Goal: Information Seeking & Learning: Learn about a topic

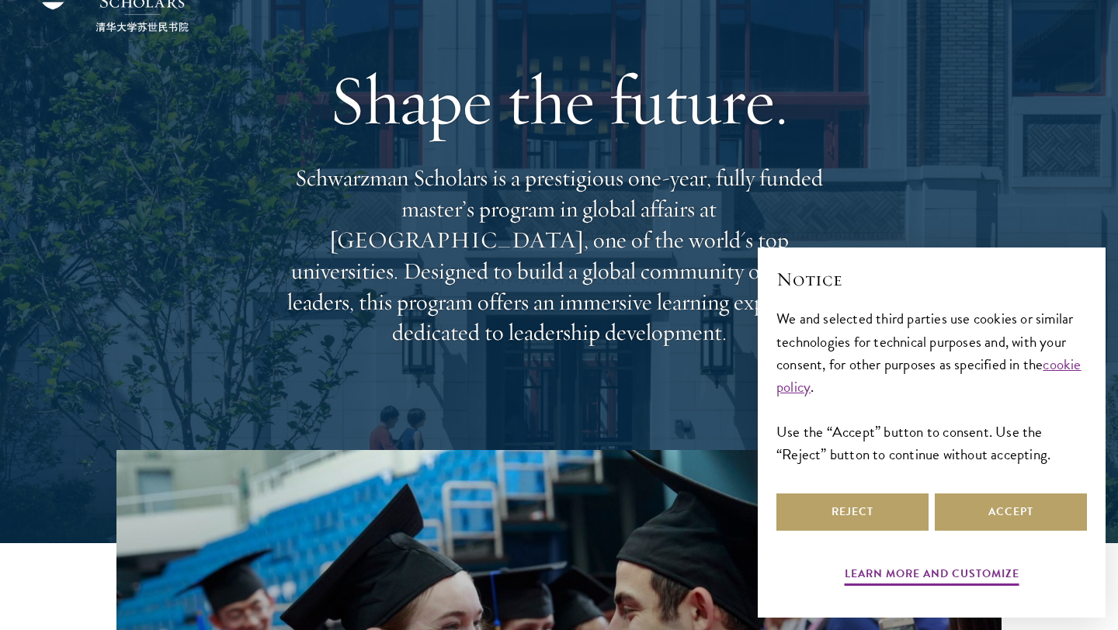
click at [990, 483] on div "Notice We and selected third parties use cookies or similar technologies for te…" at bounding box center [931, 378] width 310 height 224
click at [993, 517] on button "Accept" at bounding box center [1010, 512] width 152 height 37
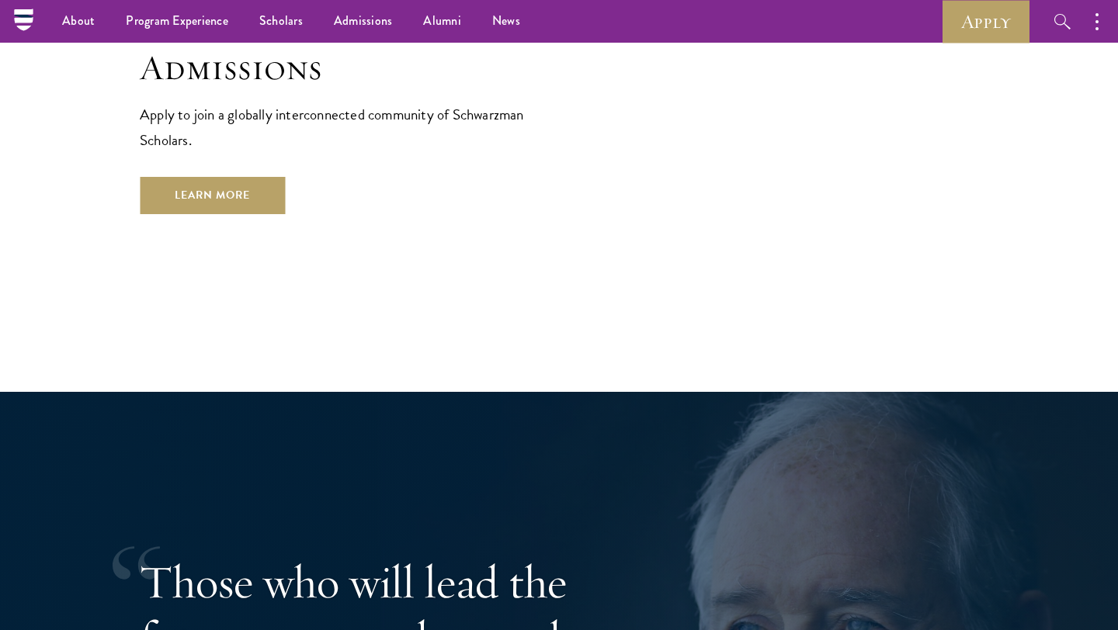
scroll to position [2687, 0]
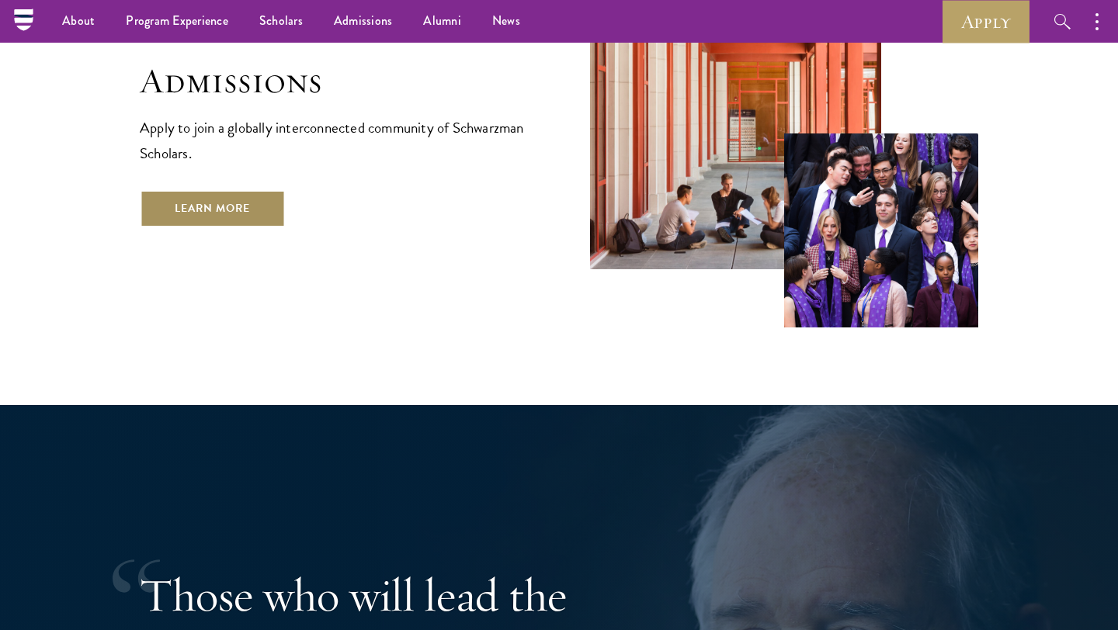
click at [278, 190] on link "Learn More" at bounding box center [212, 208] width 145 height 37
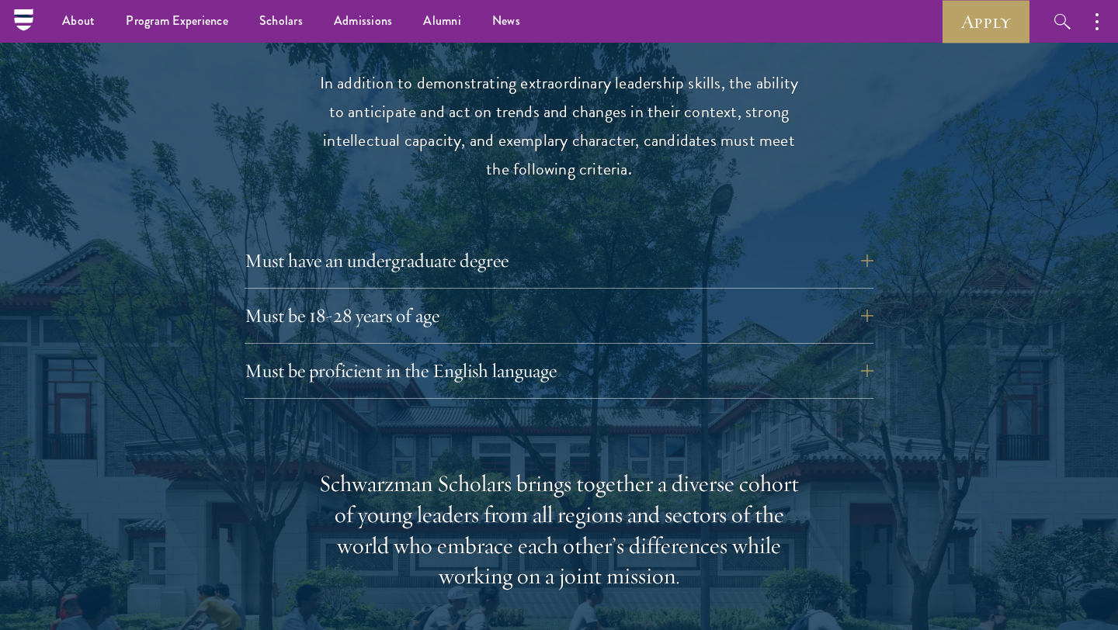
scroll to position [2059, 0]
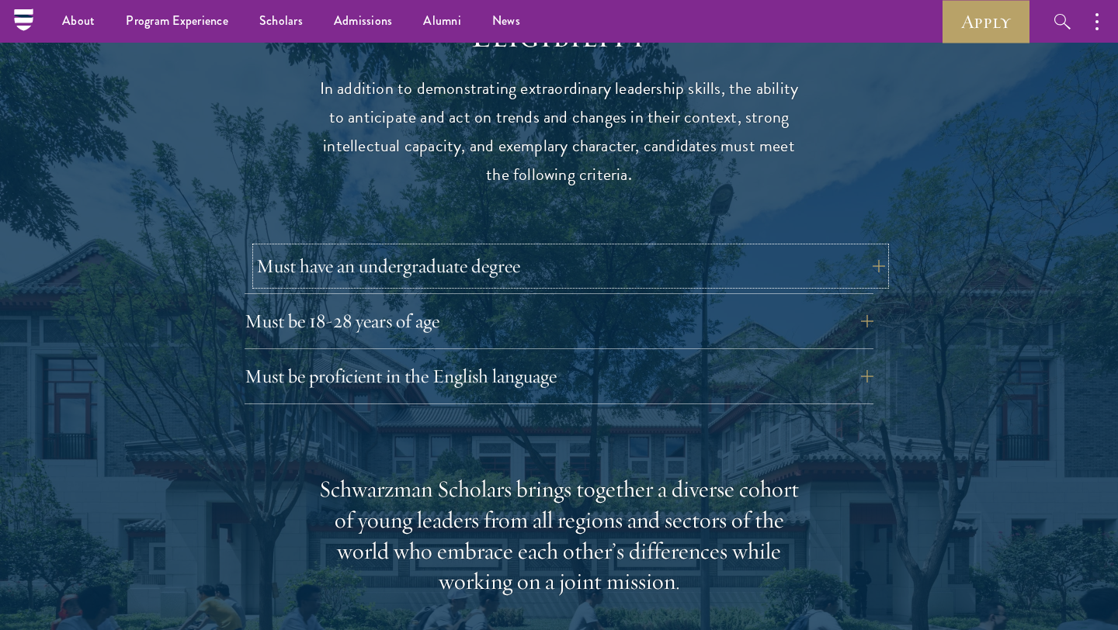
click at [867, 248] on button "Must have an undergraduate degree" at bounding box center [570, 266] width 629 height 37
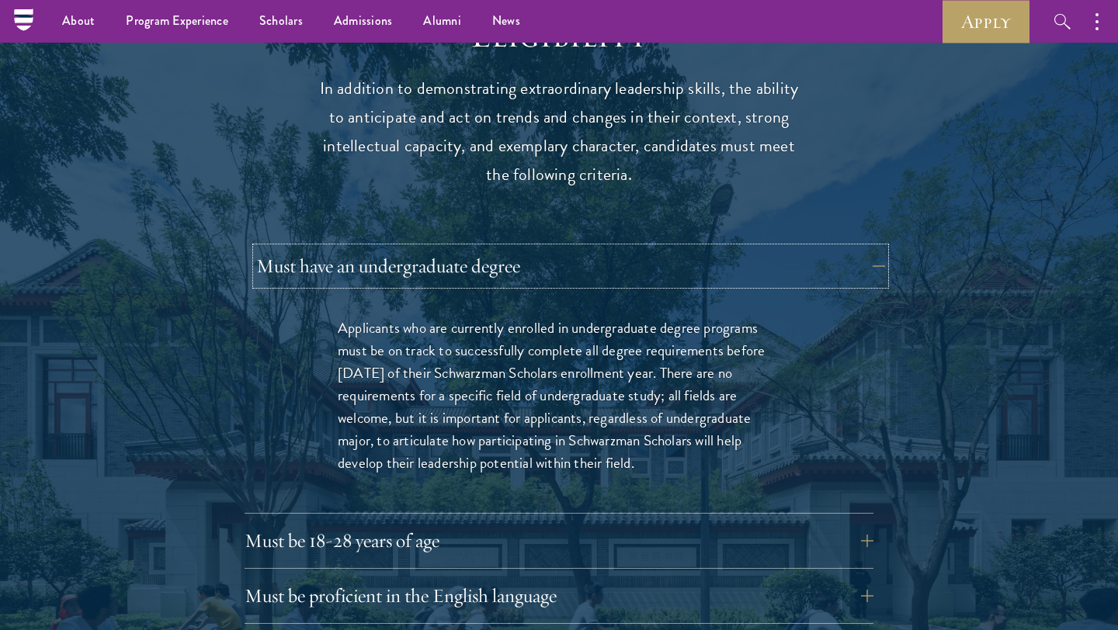
click at [868, 248] on button "Must have an undergraduate degree" at bounding box center [570, 266] width 629 height 37
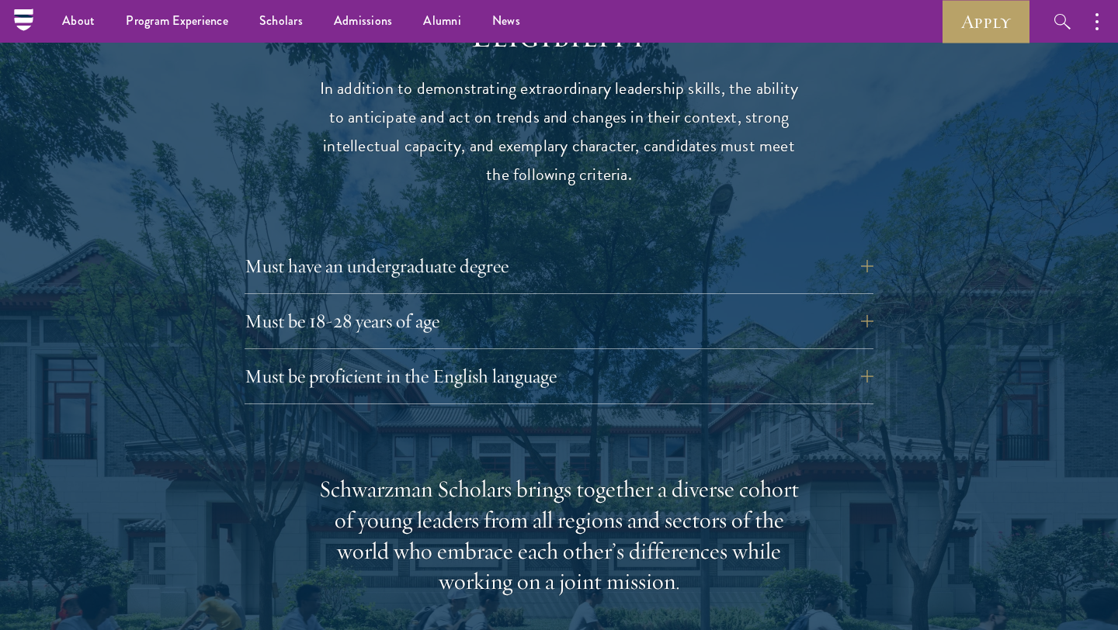
click at [829, 309] on div "Must be 18-28 years of age Candidates must be at least 18 but not yet 29 years …" at bounding box center [558, 326] width 629 height 47
click at [836, 303] on button "Must be 18-28 years of age" at bounding box center [570, 321] width 629 height 37
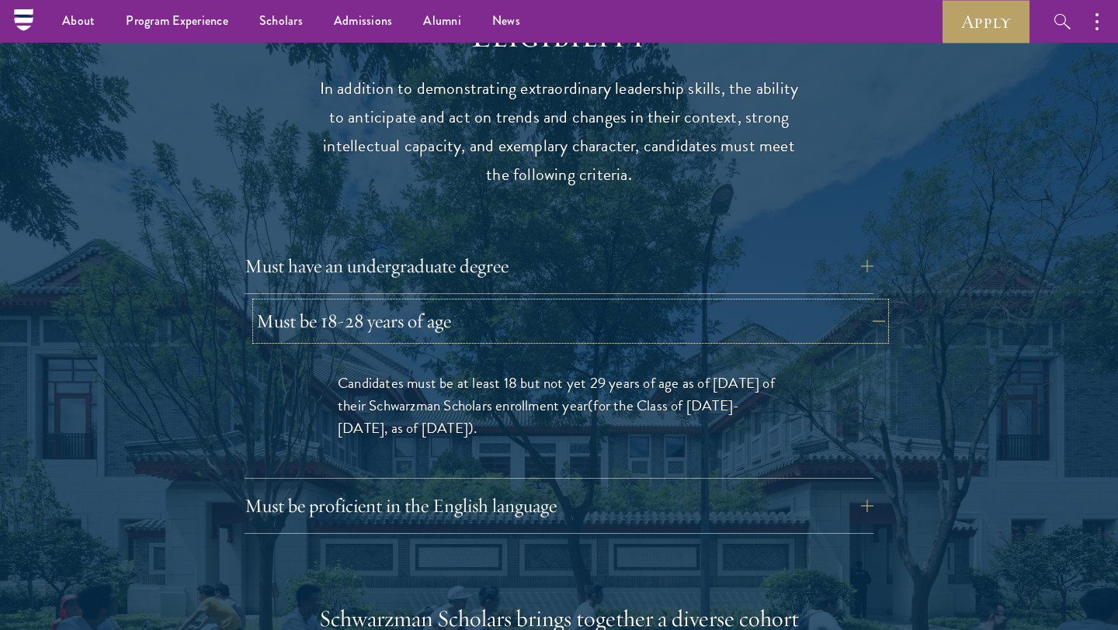
click at [836, 303] on button "Must be 18-28 years of age" at bounding box center [570, 321] width 629 height 37
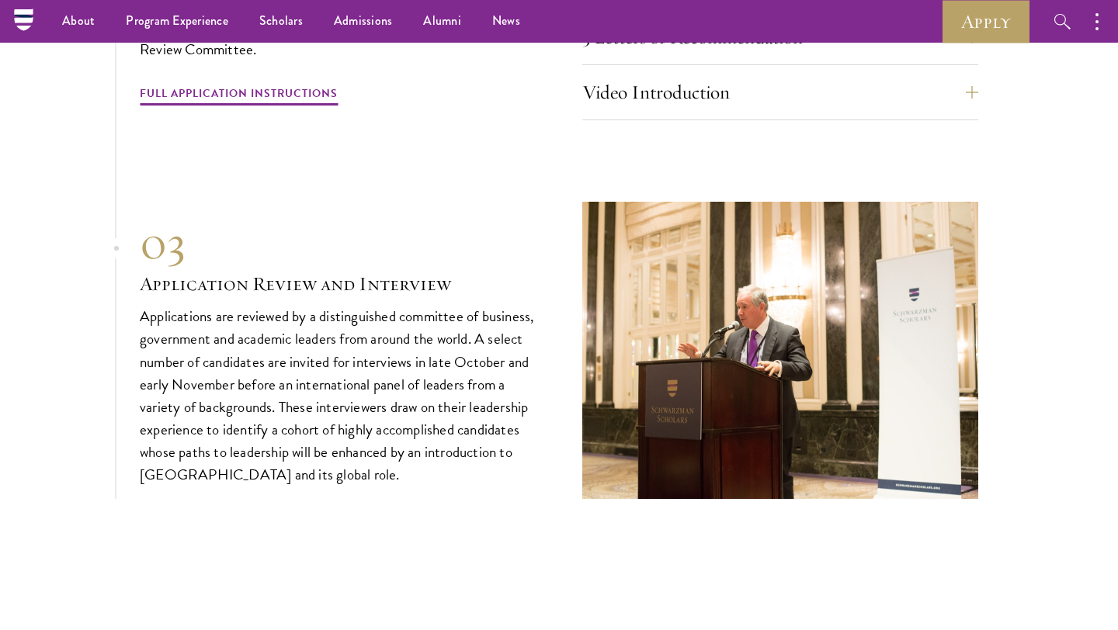
scroll to position [5258, 0]
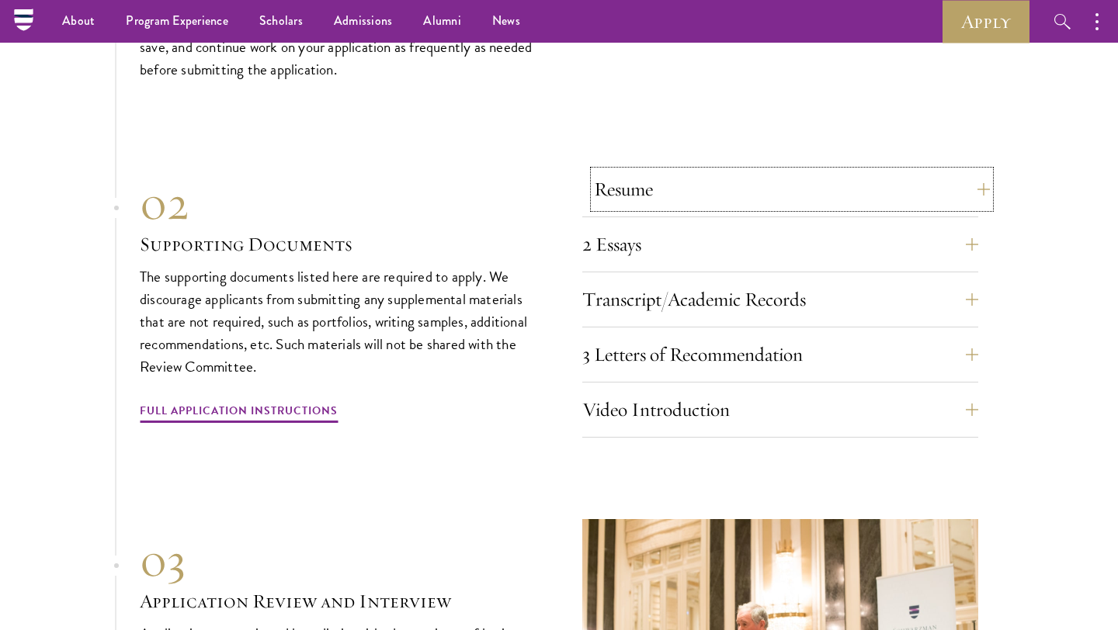
click at [964, 185] on button "Resume" at bounding box center [792, 189] width 396 height 37
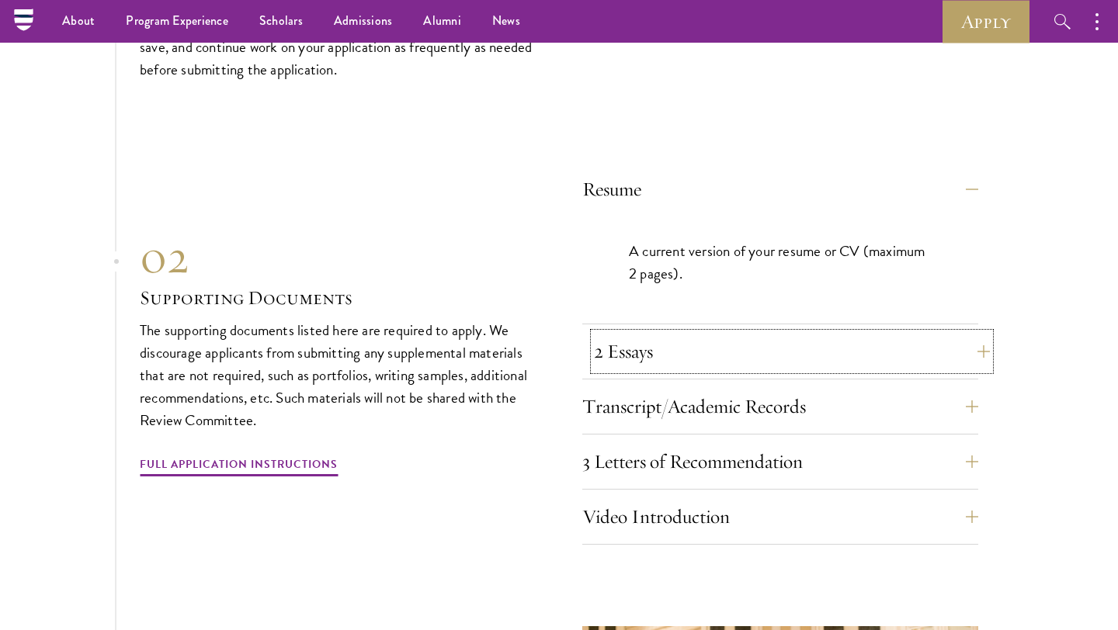
click at [900, 352] on button "2 Essays" at bounding box center [792, 351] width 396 height 37
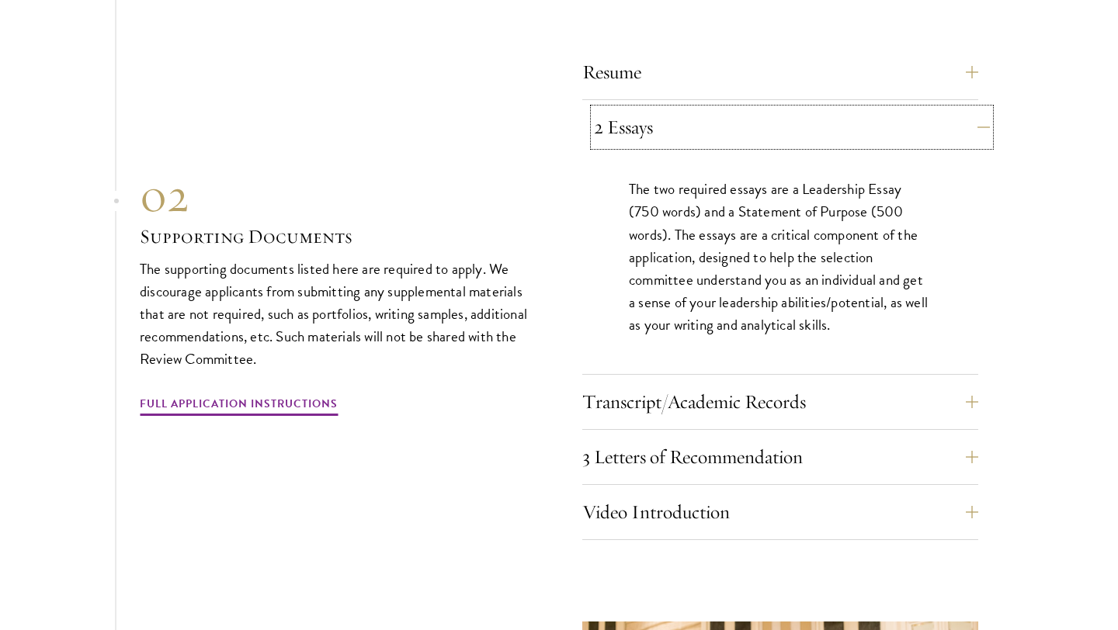
scroll to position [5411, 0]
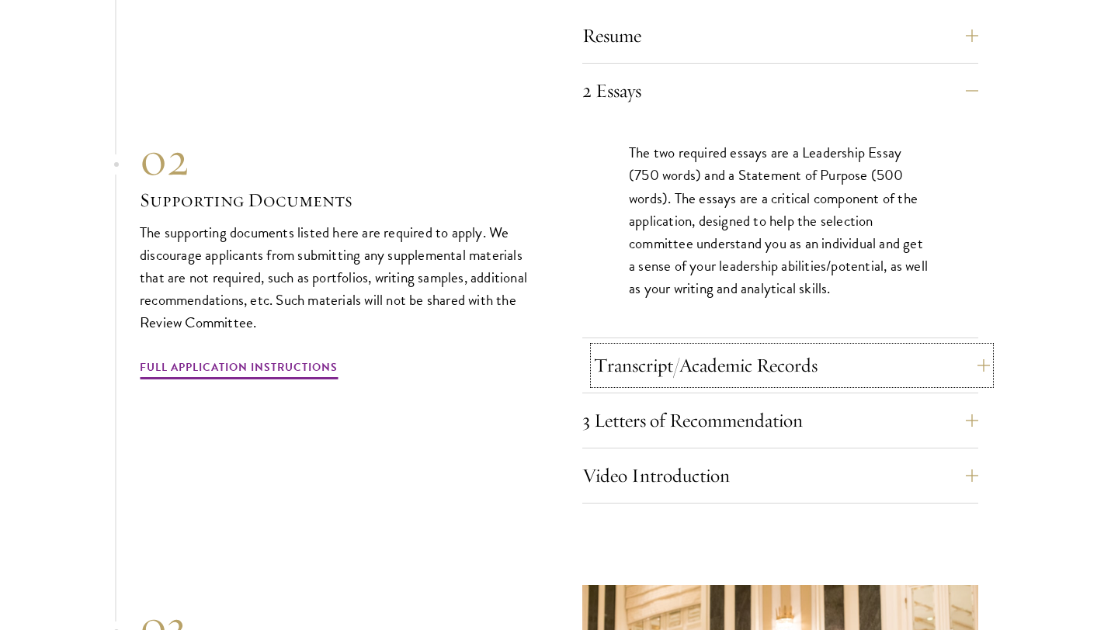
click at [900, 355] on button "Transcript/Academic Records" at bounding box center [792, 365] width 396 height 37
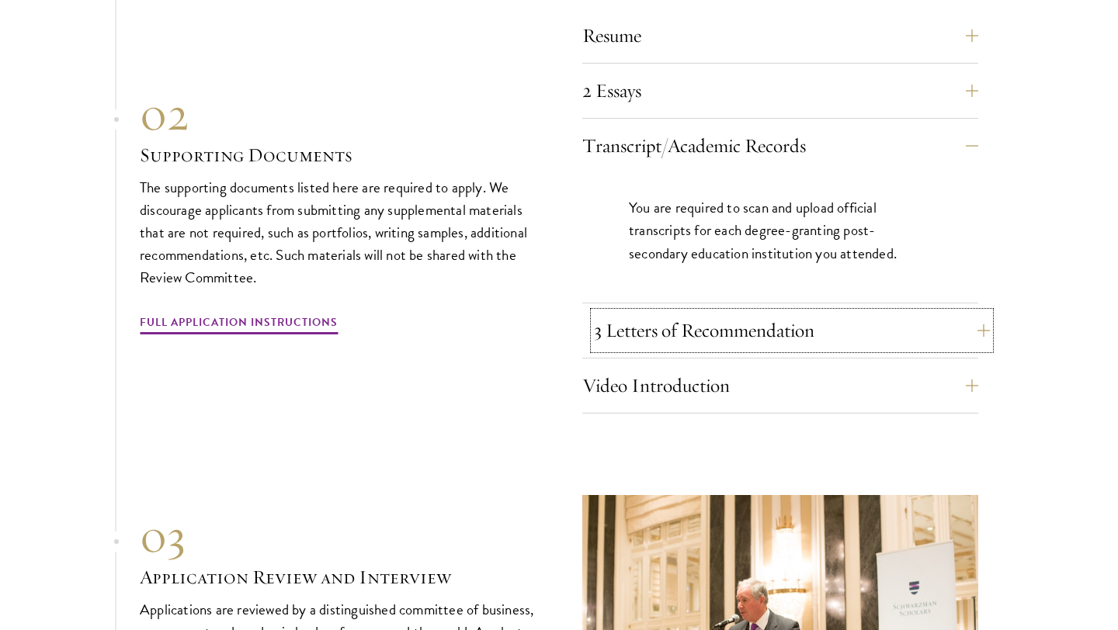
click at [899, 323] on button "3 Letters of Recommendation" at bounding box center [792, 330] width 396 height 37
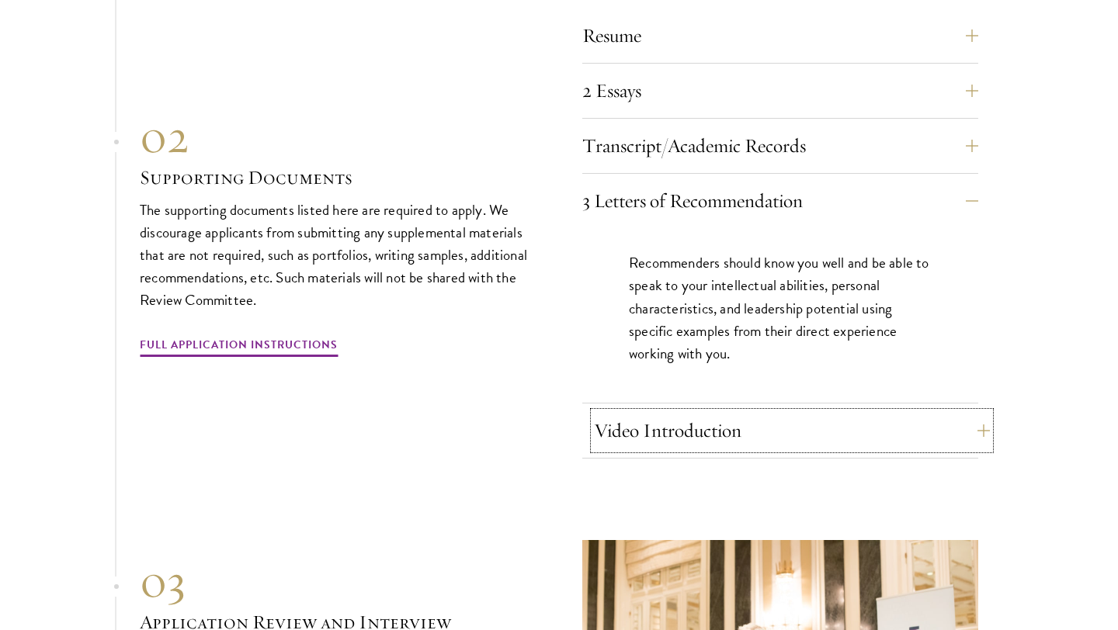
click at [877, 421] on button "Video Introduction" at bounding box center [792, 430] width 396 height 37
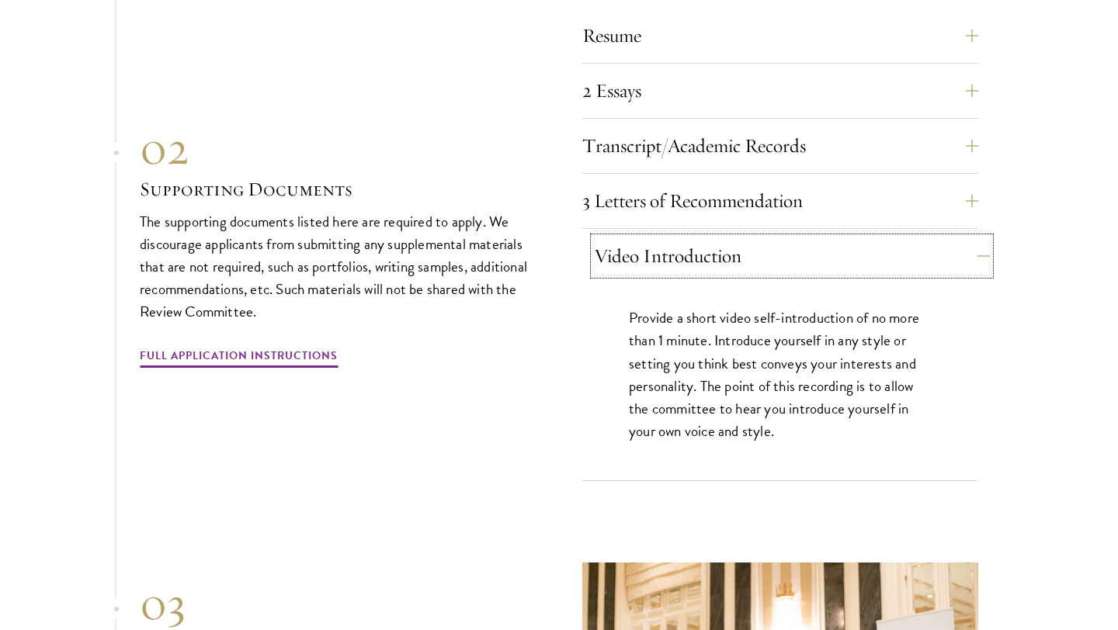
click at [892, 243] on button "Video Introduction" at bounding box center [792, 255] width 396 height 37
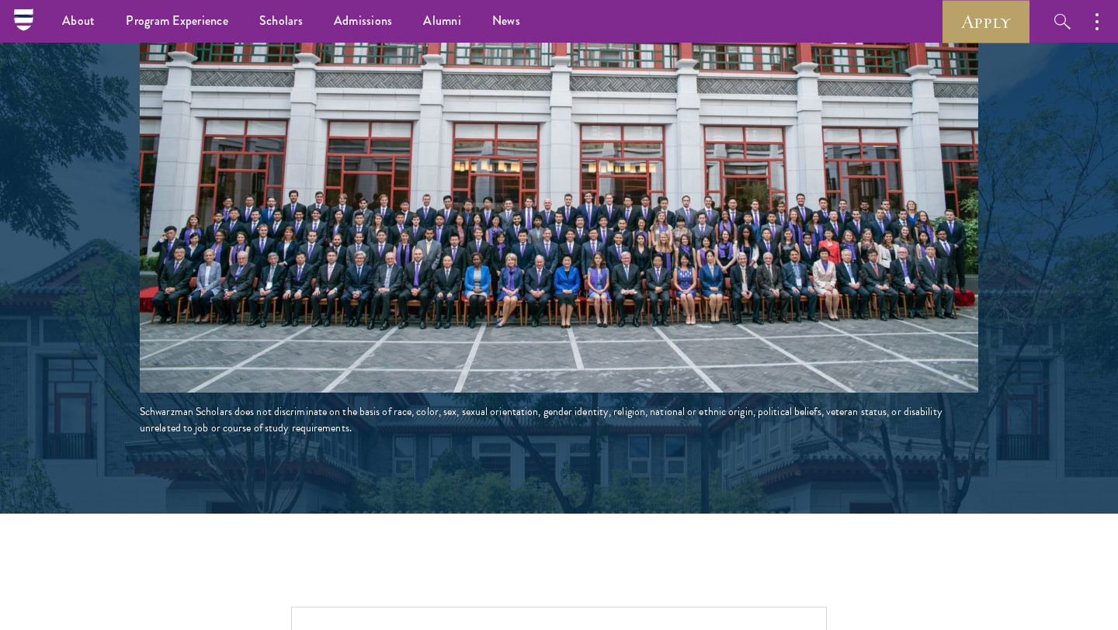
scroll to position [2619, 0]
